Goal: Information Seeking & Learning: Learn about a topic

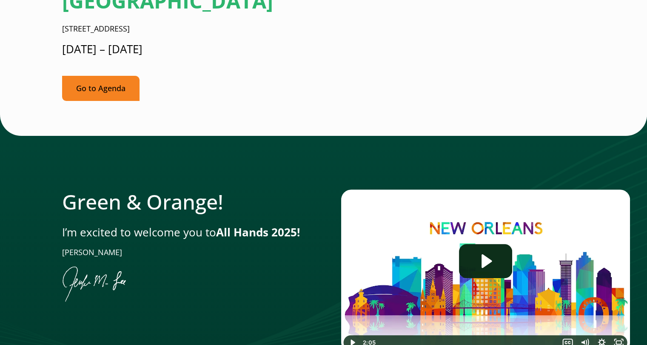
click at [109, 76] on link "Go to Agenda" at bounding box center [100, 88] width 77 height 25
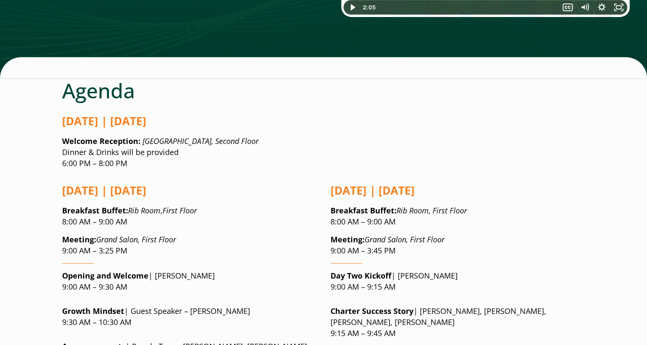
scroll to position [615, 0]
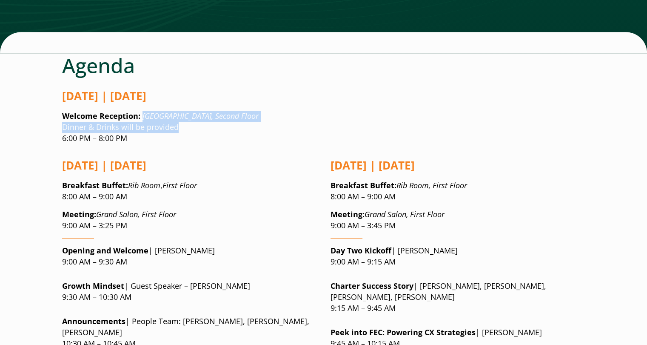
drag, startPoint x: 141, startPoint y: 60, endPoint x: 286, endPoint y: 69, distance: 145.7
click at [286, 111] on p "Welcome Reception: [GEOGRAPHIC_DATA], Second Floor Dinner & Drinks will be prov…" at bounding box center [323, 127] width 523 height 33
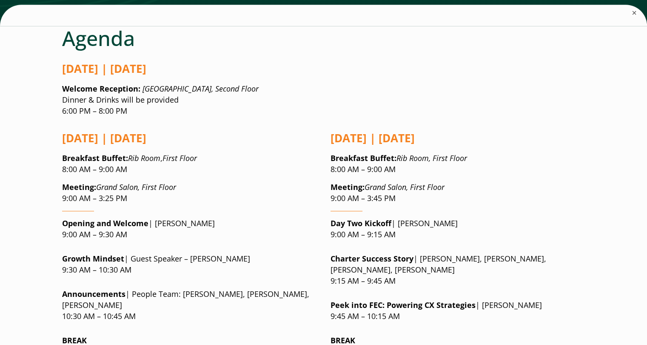
scroll to position [700, 0]
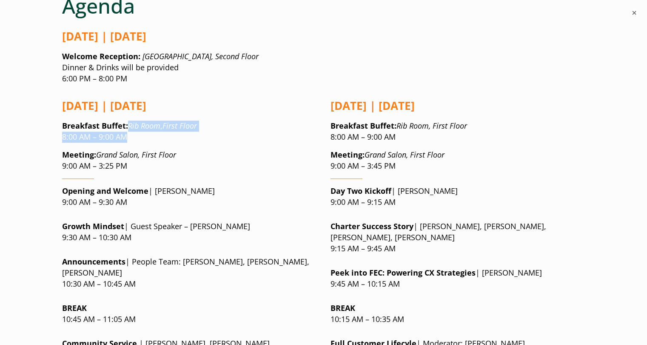
drag, startPoint x: 129, startPoint y: 72, endPoint x: 138, endPoint y: 82, distance: 13.2
click at [138, 120] on p "Breakfast Buffet : Rib Room , First Floor 8:00 AM – 9:00 AM" at bounding box center [189, 131] width 255 height 22
drag, startPoint x: 129, startPoint y: 85, endPoint x: 129, endPoint y: 75, distance: 10.6
click at [129, 120] on p "Breakfast Buffet : Rib Room , First Floor 8:00 AM – 9:00 AM" at bounding box center [189, 131] width 255 height 22
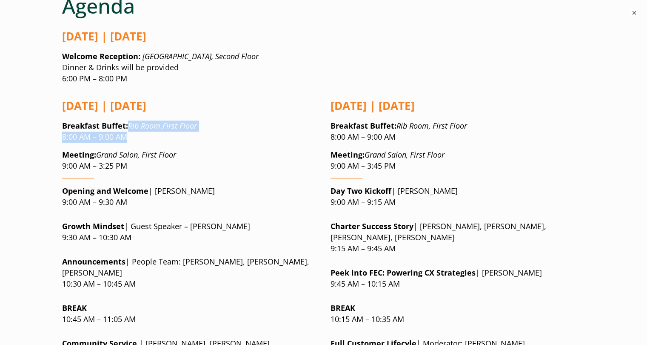
click at [138, 120] on p "Breakfast Buffet : Rib Room , First Floor 8:00 AM – 9:00 AM" at bounding box center [189, 131] width 255 height 22
click at [265, 149] on p "Meeting: Grand Salon, First Floor 9:00 AM – 3:25 PM" at bounding box center [189, 160] width 255 height 22
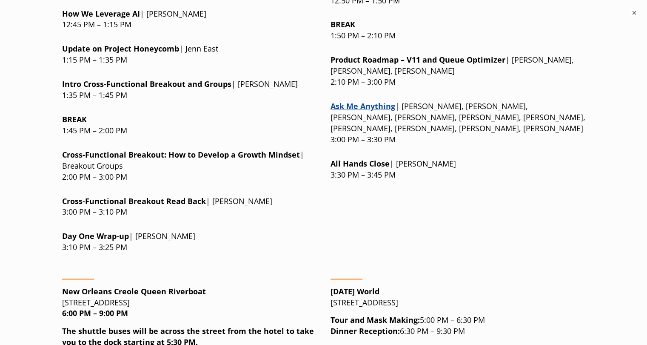
scroll to position [1210, 0]
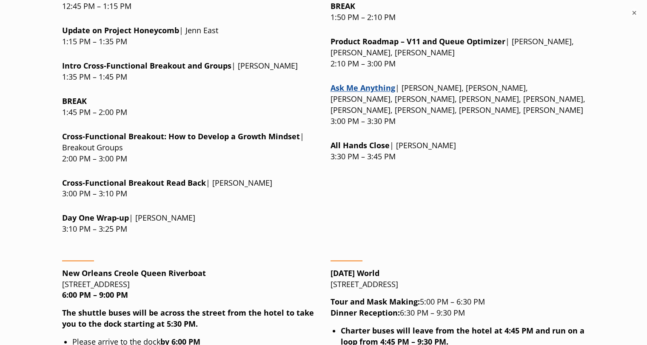
click at [260, 177] on p "Cross-Functional Breakou t Read Back | [PERSON_NAME] 3:00 PM – 3:10 PM" at bounding box center [189, 188] width 255 height 22
click at [259, 177] on p "Cross-Functional Breakou t Read Back | [PERSON_NAME] 3:00 PM – 3:10 PM" at bounding box center [189, 188] width 255 height 22
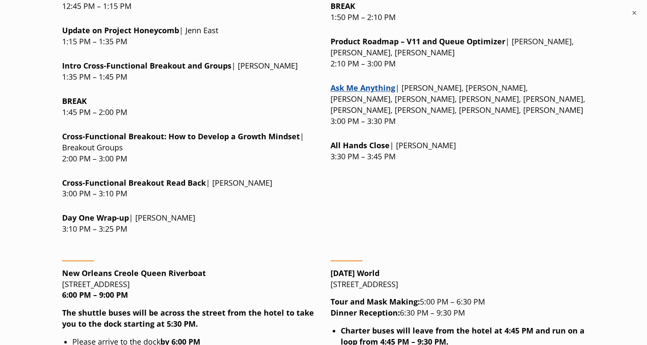
click at [259, 177] on p "Cross-Functional Breakou t Read Back | [PERSON_NAME] 3:00 PM – 3:10 PM" at bounding box center [189, 188] width 255 height 22
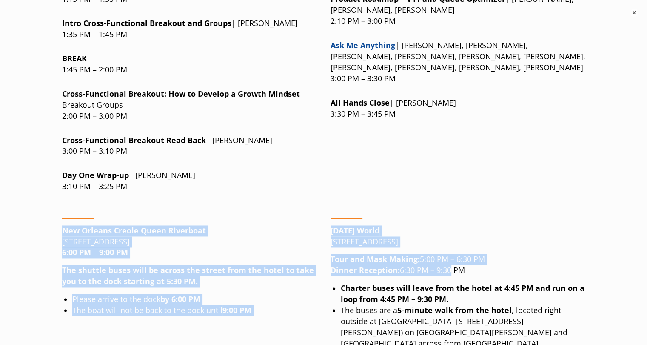
drag, startPoint x: 322, startPoint y: 155, endPoint x: 450, endPoint y: 197, distance: 134.0
click at [450, 253] on p "Tour and Mask Making: 5:00 PM – 6:30 PM Dinner Reception: 6:30 PM – 9:30 PM" at bounding box center [457, 264] width 255 height 22
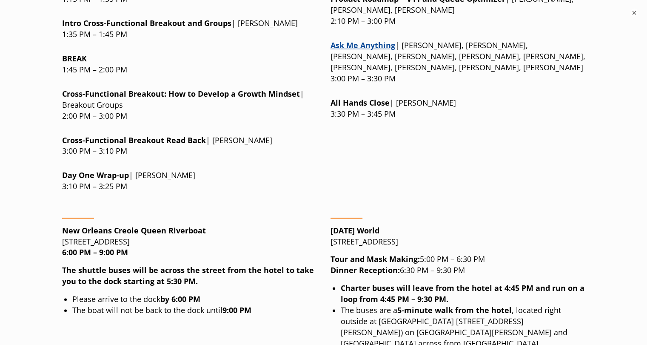
click at [464, 253] on p "Tour and Mask Making: 5:00 PM – 6:30 PM Dinner Reception: 6:30 PM – 9:30 PM" at bounding box center [457, 264] width 255 height 22
drag, startPoint x: 466, startPoint y: 193, endPoint x: 332, endPoint y: 155, distance: 139.2
click at [332, 225] on strong "[DATE] World" at bounding box center [354, 230] width 49 height 10
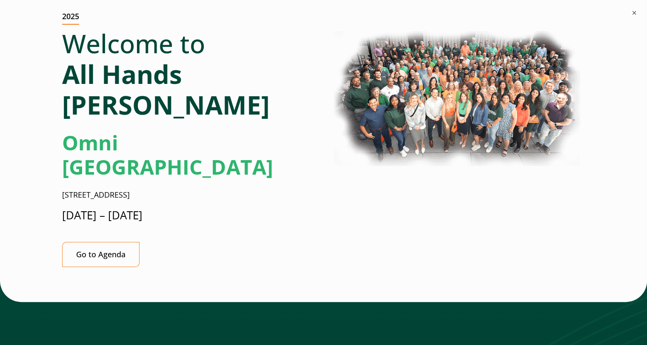
scroll to position [0, 0]
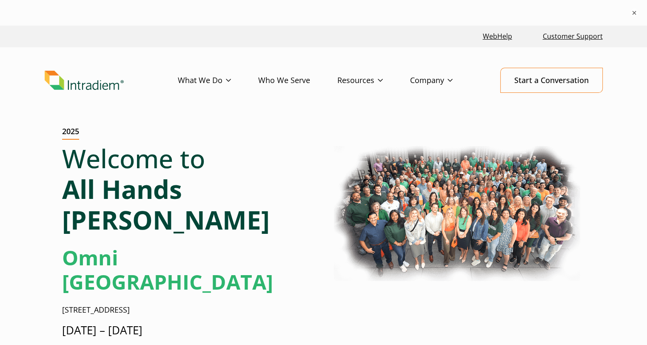
drag, startPoint x: 280, startPoint y: 153, endPoint x: 264, endPoint y: 33, distance: 121.5
click at [282, 245] on h2 "Omni [GEOGRAPHIC_DATA]" at bounding box center [189, 269] width 255 height 49
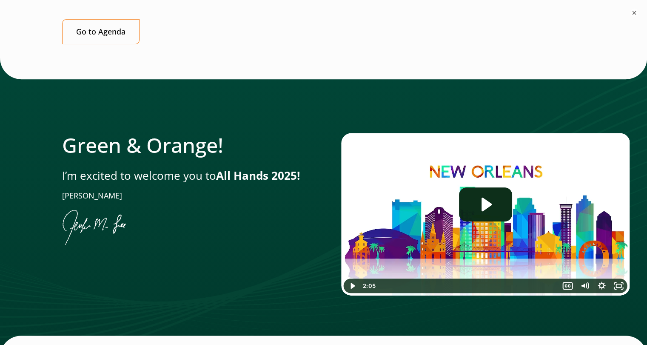
scroll to position [383, 0]
